Goal: Browse casually: Explore the website without a specific task or goal

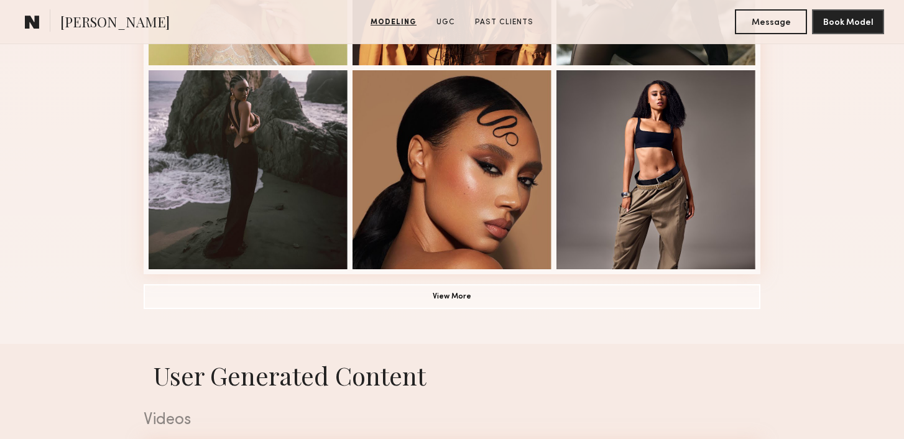
scroll to position [1004, 0]
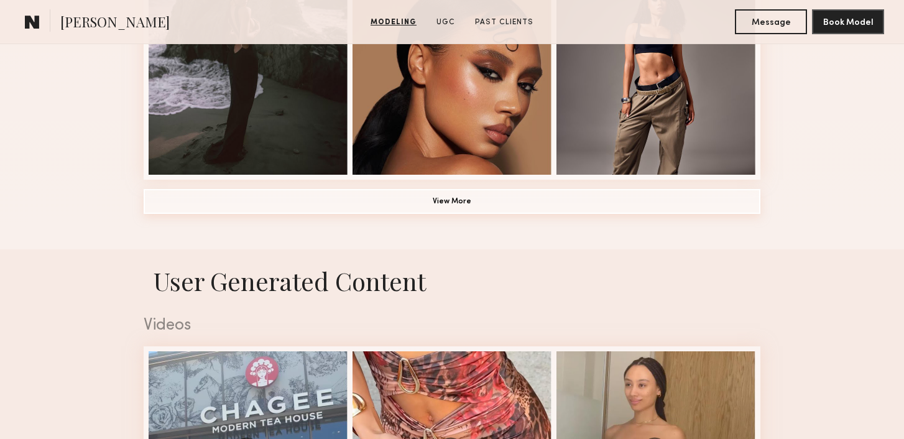
click at [190, 207] on button "View More" at bounding box center [452, 201] width 617 height 25
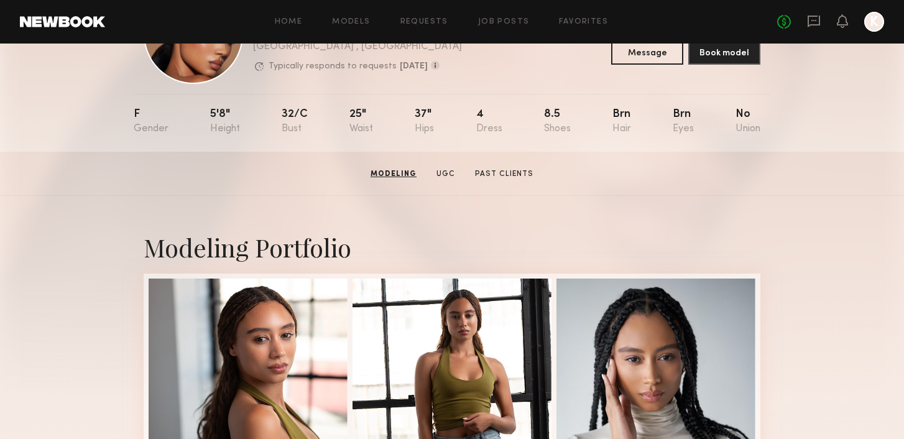
scroll to position [0, 0]
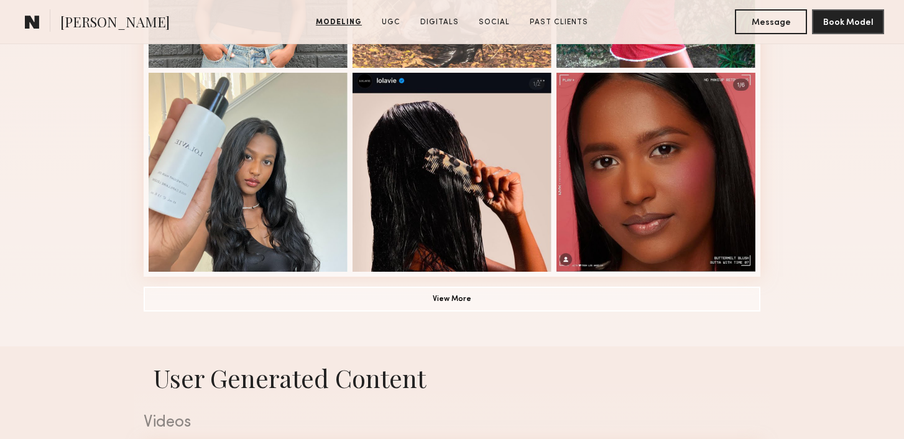
scroll to position [716, 0]
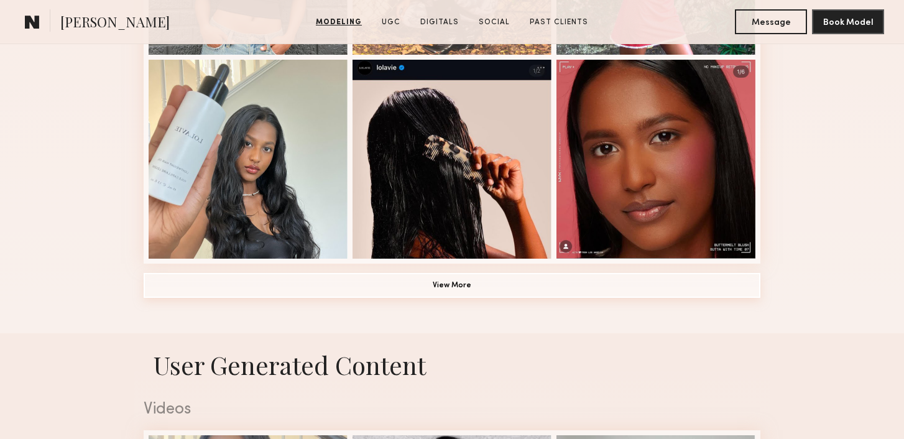
click at [254, 287] on button "View More" at bounding box center [452, 285] width 617 height 25
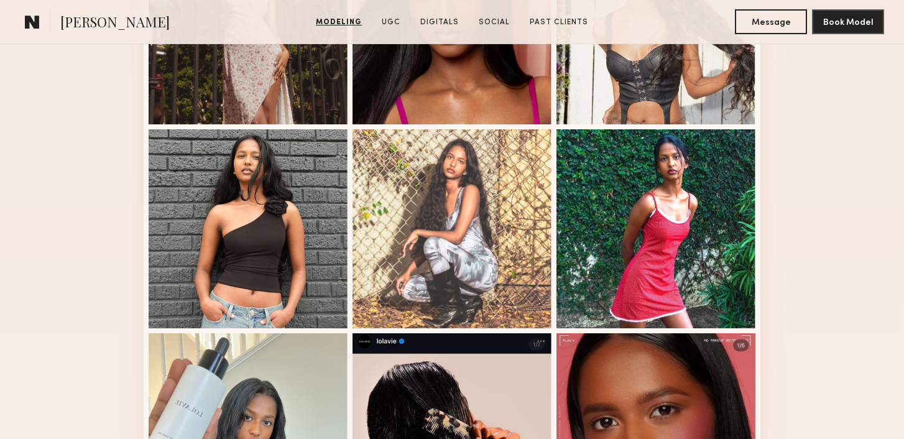
scroll to position [230, 0]
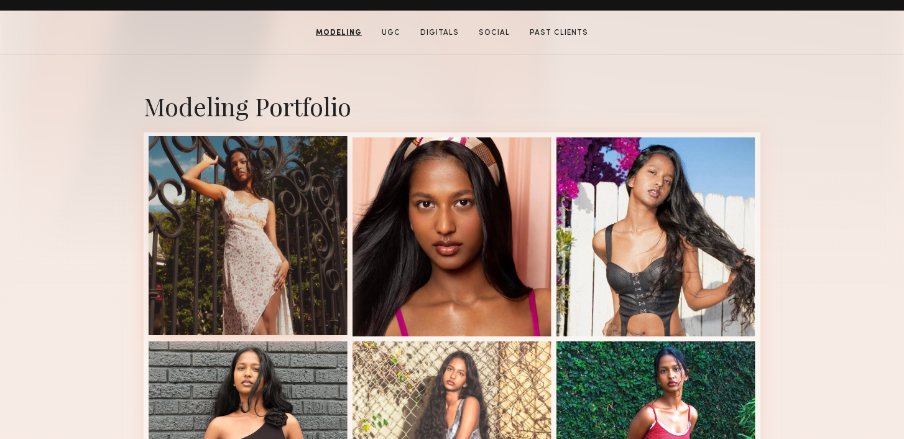
click at [266, 189] on div at bounding box center [248, 235] width 199 height 199
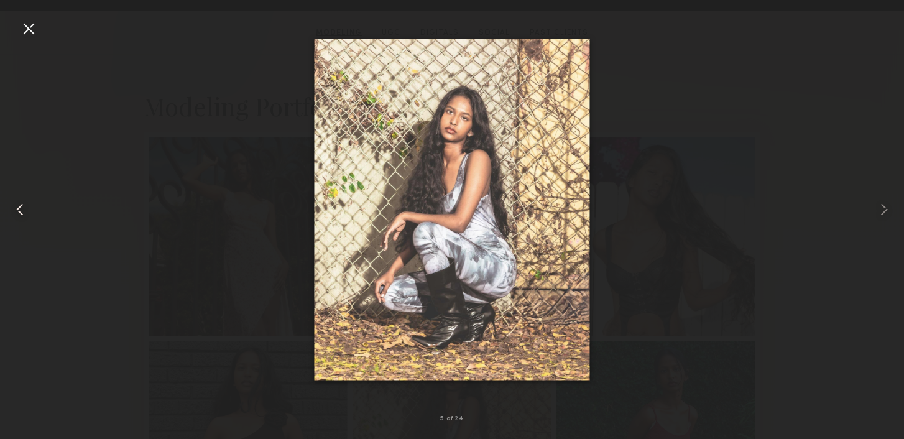
click at [32, 39] on div at bounding box center [18, 209] width 36 height 379
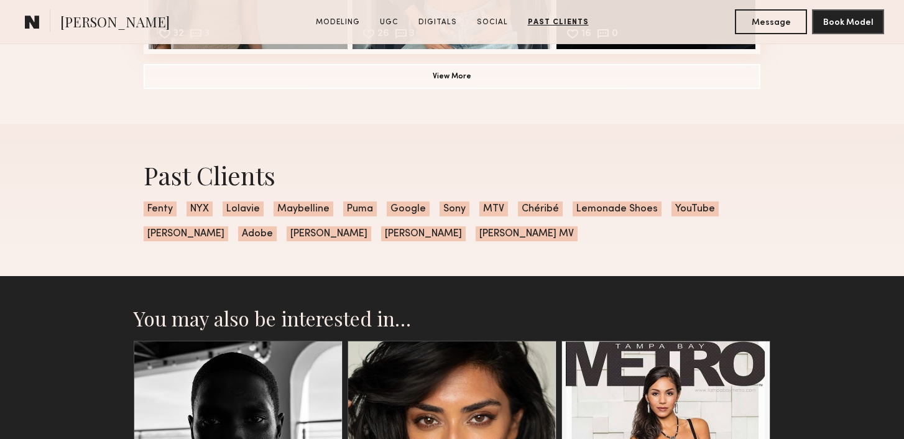
scroll to position [3435, 0]
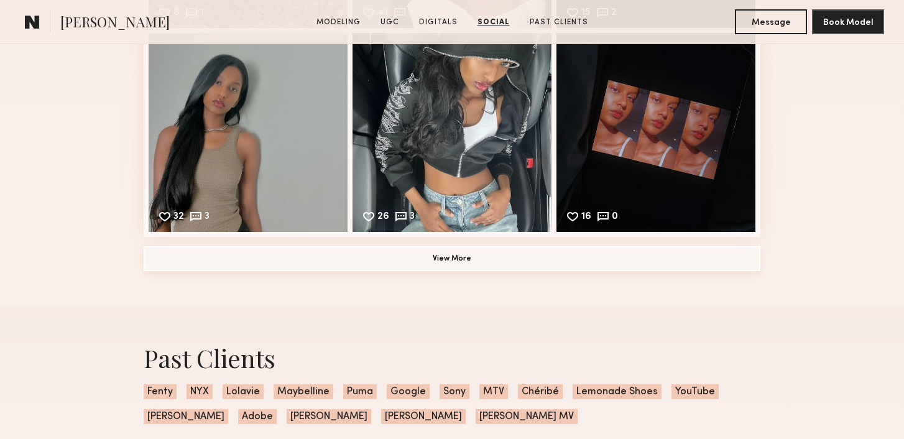
click at [353, 251] on button "View More" at bounding box center [452, 258] width 617 height 25
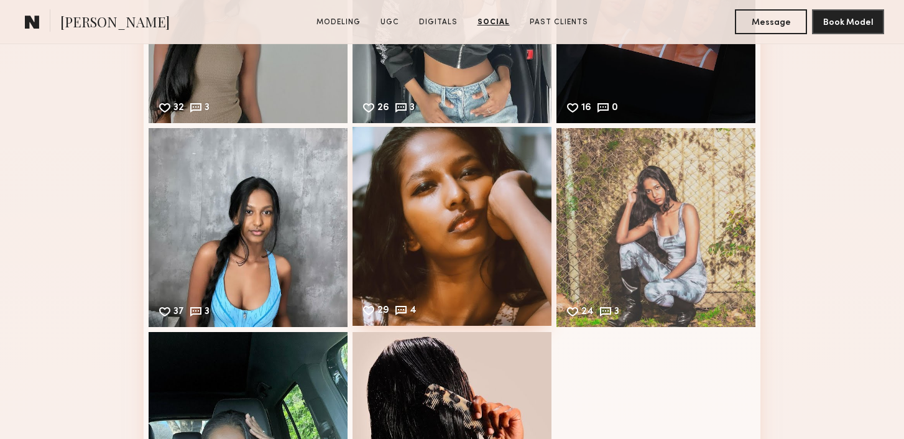
scroll to position [3497, 0]
